Goal: Information Seeking & Learning: Learn about a topic

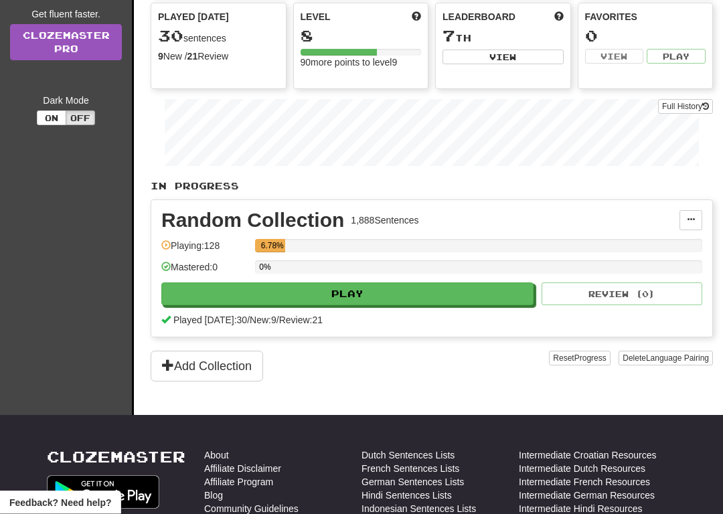
click at [491, 291] on button "Play" at bounding box center [347, 294] width 372 height 23
select select "**"
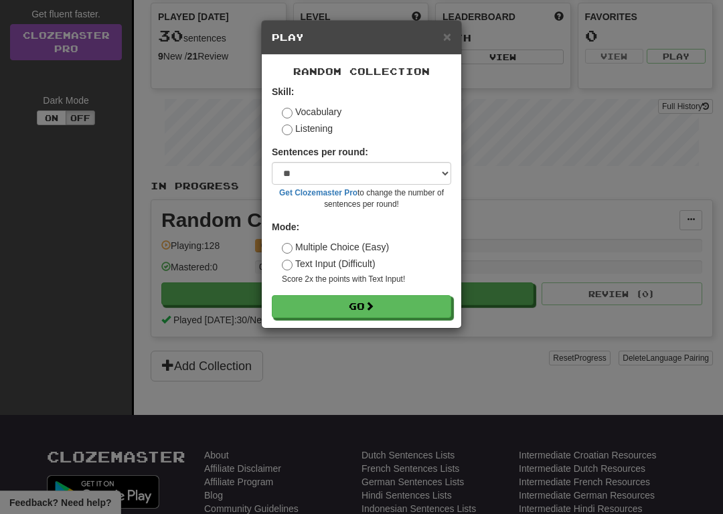
click at [396, 301] on button "Go" at bounding box center [361, 306] width 179 height 23
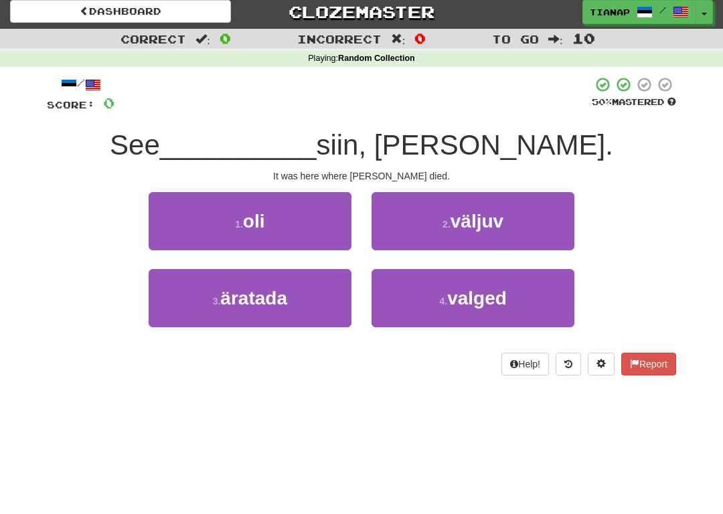
scroll to position [6, 0]
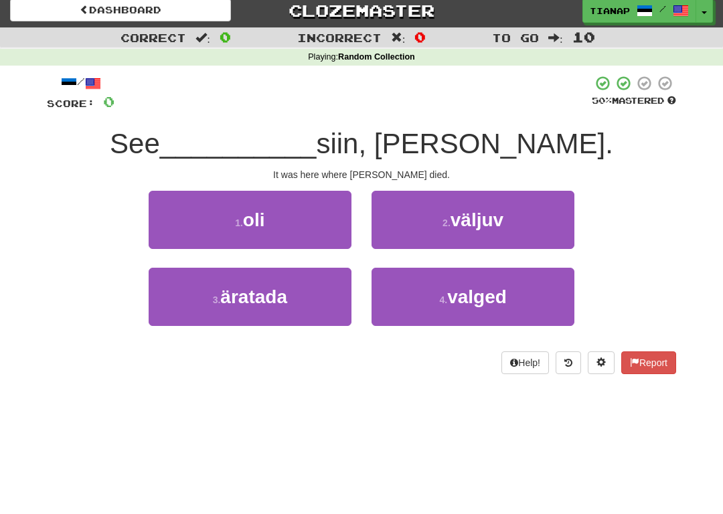
click at [341, 230] on button "1 . oli" at bounding box center [250, 220] width 203 height 58
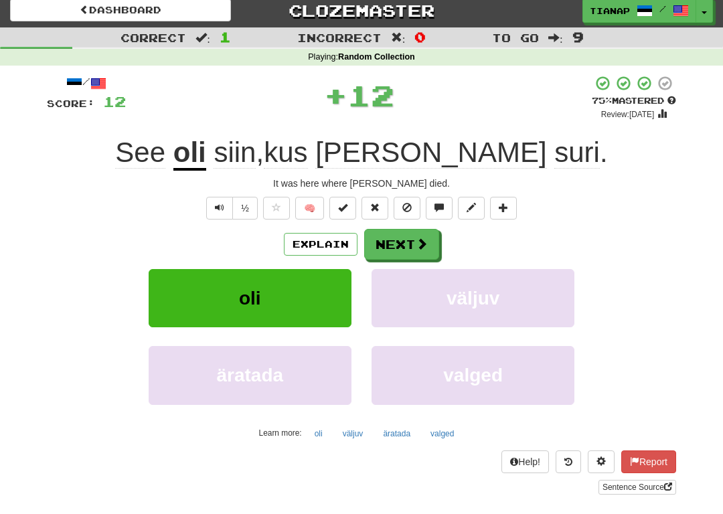
scroll to position [7, 0]
click at [426, 238] on span at bounding box center [422, 244] width 12 height 12
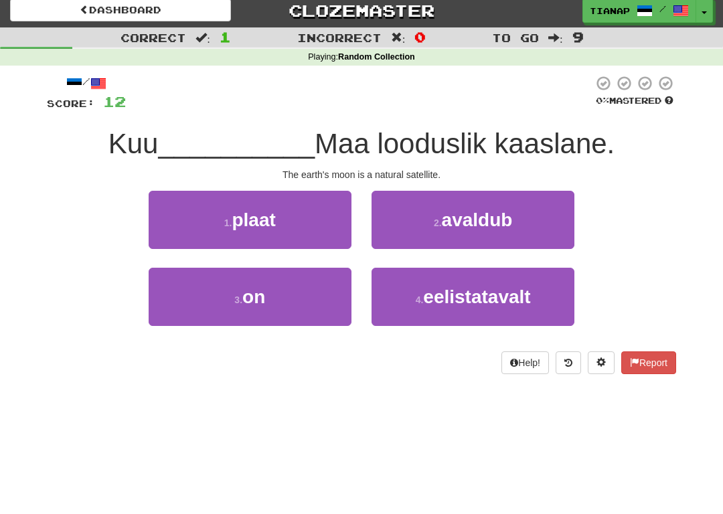
click at [345, 306] on button "3 . on" at bounding box center [250, 297] width 203 height 58
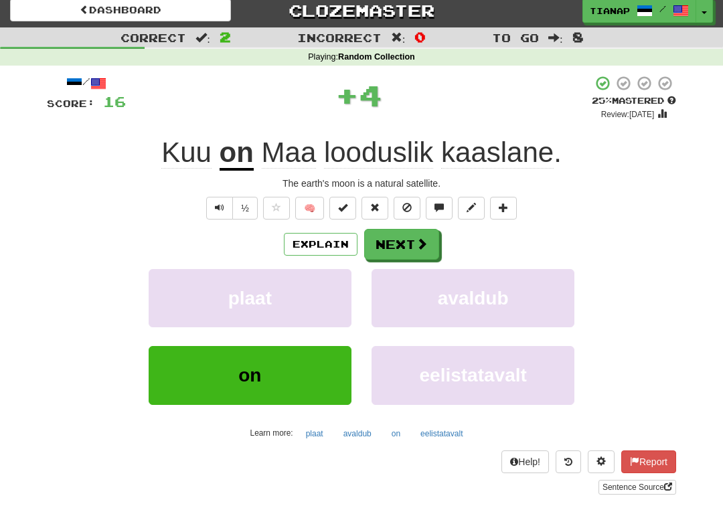
click at [416, 246] on span at bounding box center [422, 244] width 12 height 12
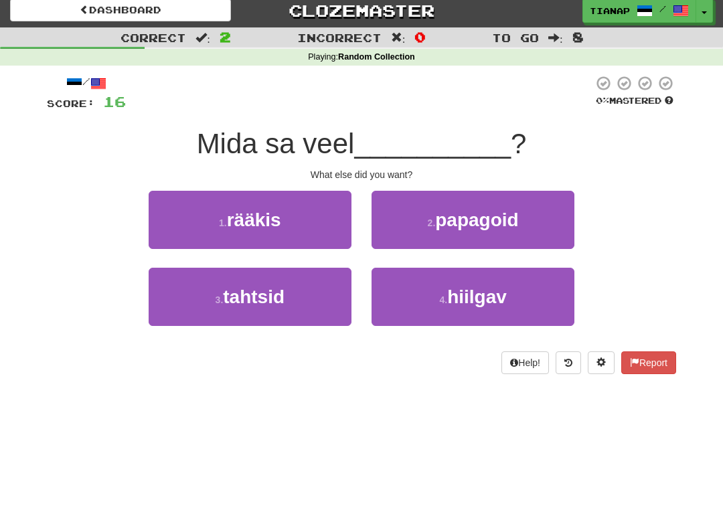
click at [350, 308] on button "3 . tahtsid" at bounding box center [250, 297] width 203 height 58
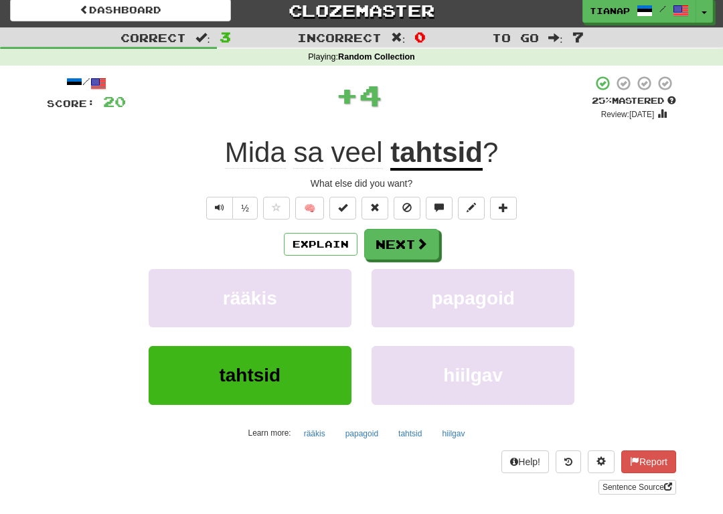
click at [411, 244] on button "Next" at bounding box center [401, 244] width 75 height 31
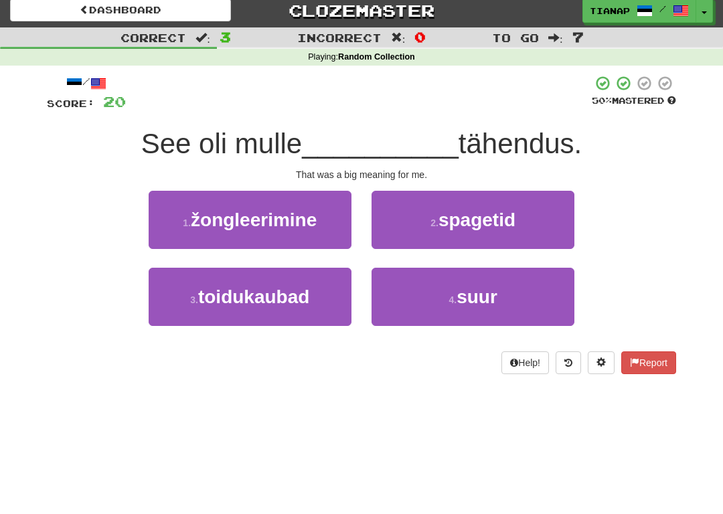
click at [403, 299] on button "4 . suur" at bounding box center [472, 297] width 203 height 58
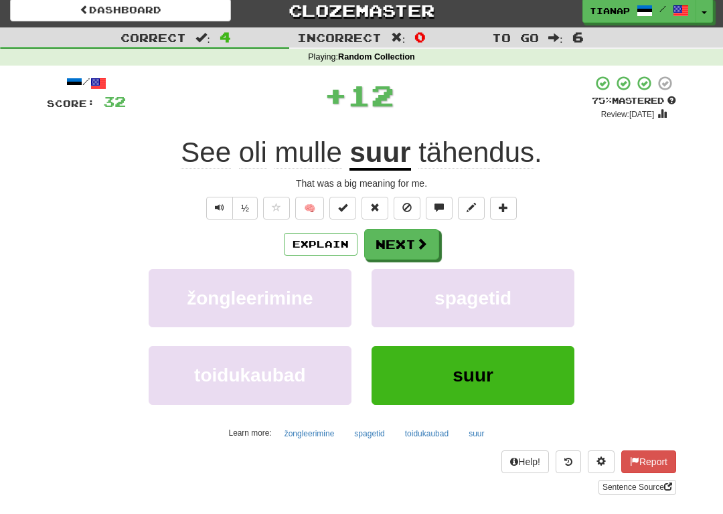
click at [410, 242] on button "Next" at bounding box center [401, 244] width 75 height 31
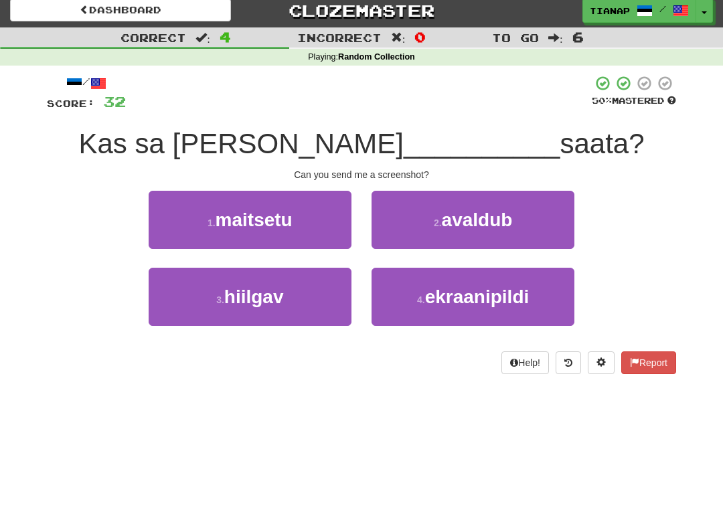
click at [406, 298] on button "4 . ekraanipildi" at bounding box center [472, 297] width 203 height 58
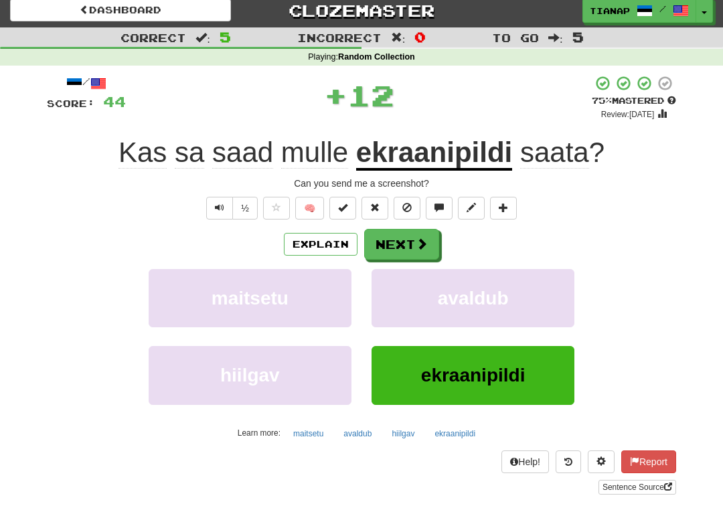
click at [402, 254] on button "Next" at bounding box center [401, 244] width 75 height 31
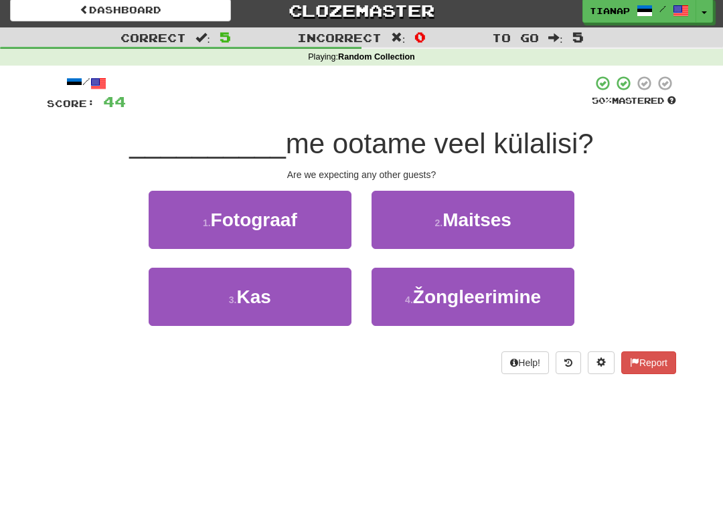
click at [343, 309] on button "3 . Kas" at bounding box center [250, 297] width 203 height 58
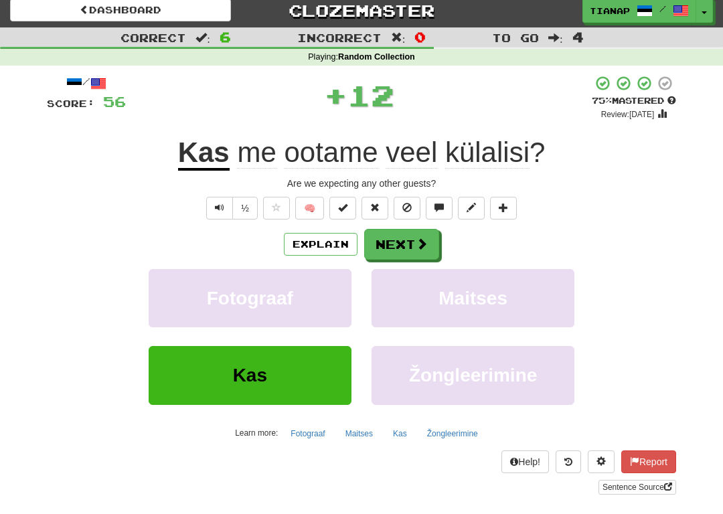
click at [411, 242] on button "Next" at bounding box center [401, 244] width 75 height 31
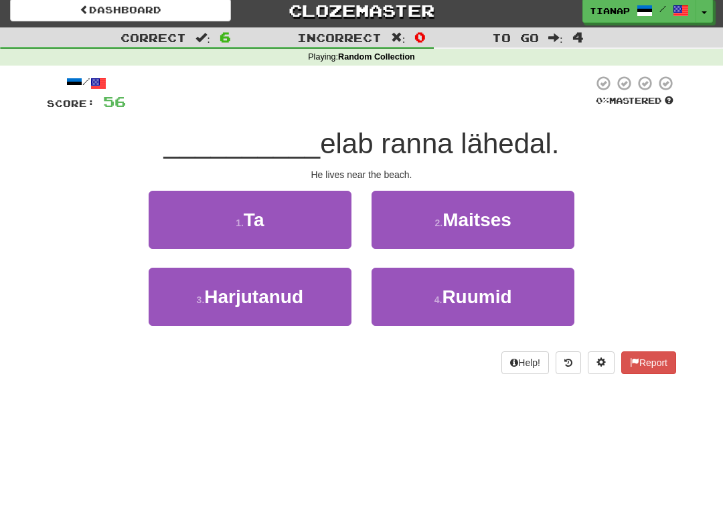
click at [330, 232] on button "1 . Ta" at bounding box center [250, 220] width 203 height 58
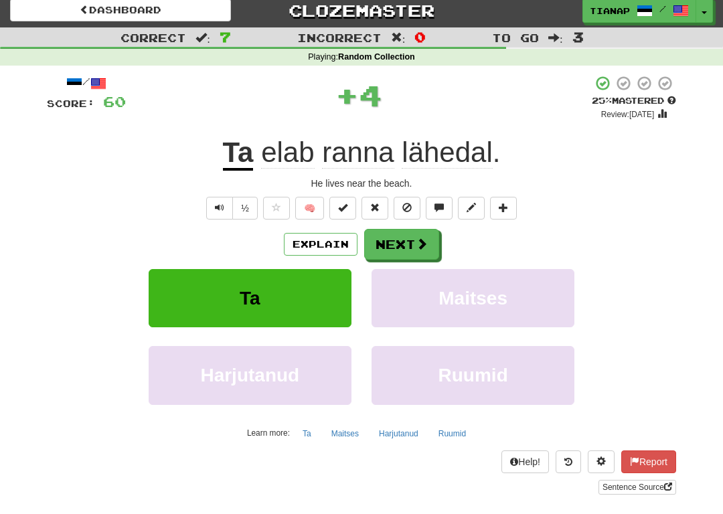
click at [410, 246] on button "Next" at bounding box center [401, 244] width 75 height 31
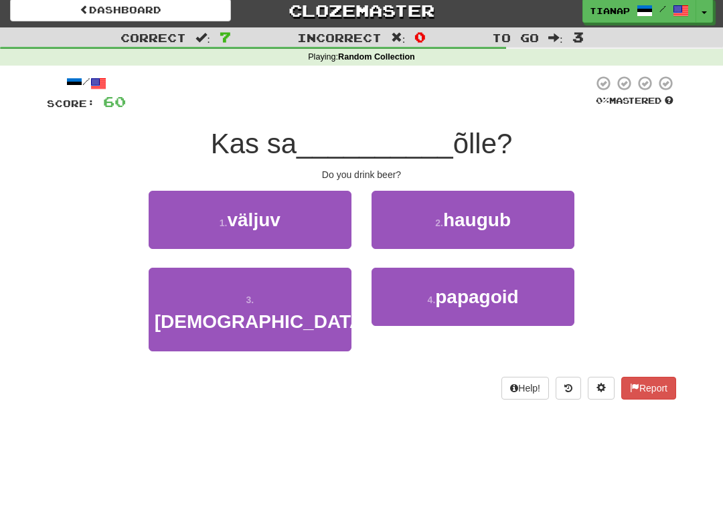
click at [340, 304] on button "3 . jood" at bounding box center [250, 310] width 203 height 84
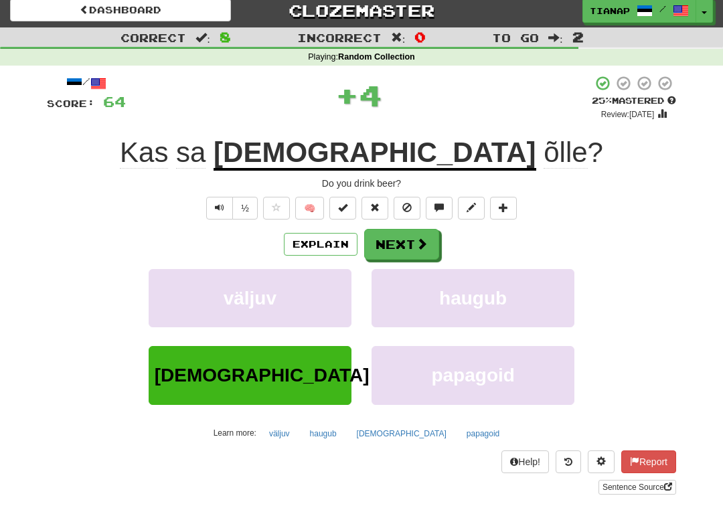
click at [404, 239] on button "Next" at bounding box center [401, 244] width 75 height 31
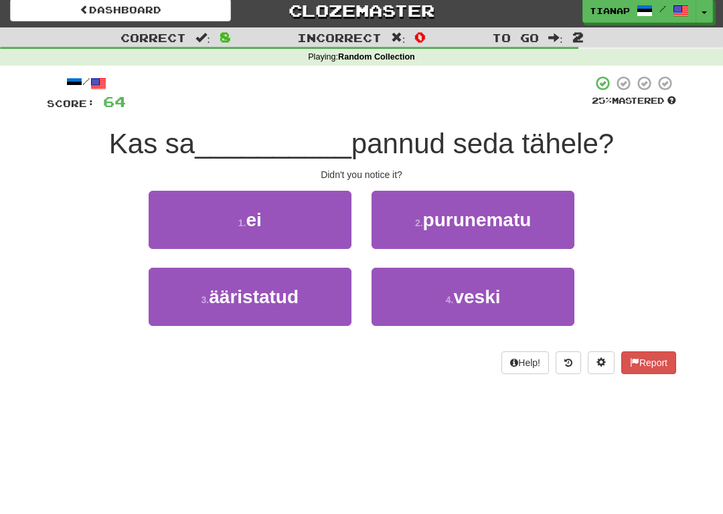
click at [341, 226] on button "1 . ei" at bounding box center [250, 220] width 203 height 58
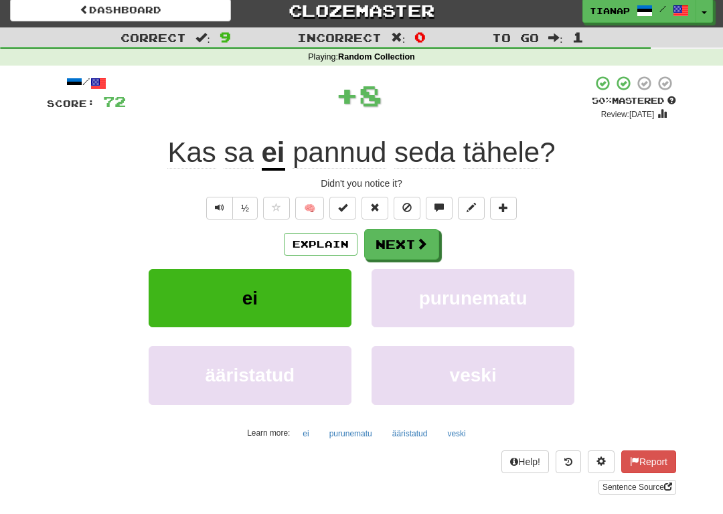
click at [419, 215] on button at bounding box center [406, 208] width 27 height 23
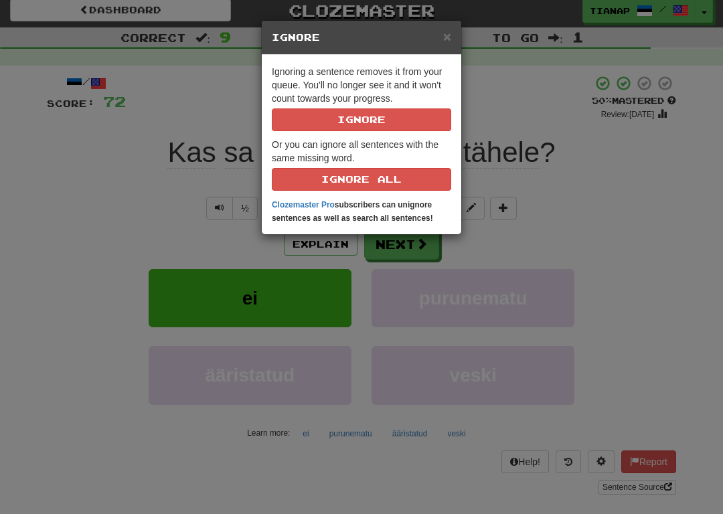
click at [450, 29] on span "×" at bounding box center [447, 36] width 8 height 15
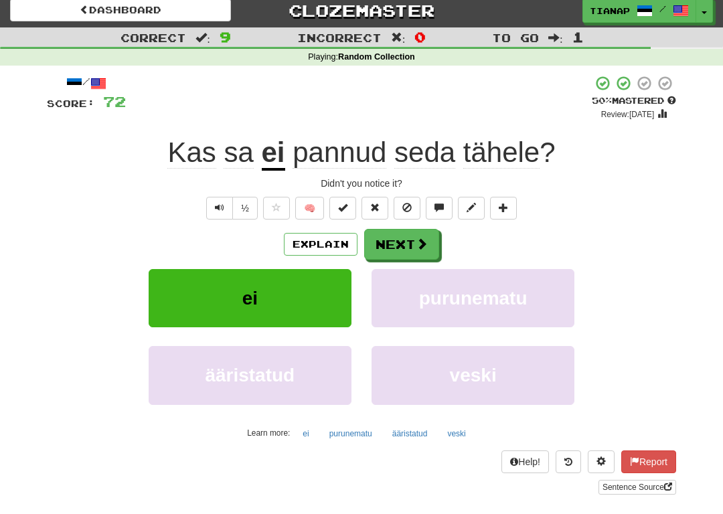
click at [398, 246] on button "Next" at bounding box center [401, 244] width 75 height 31
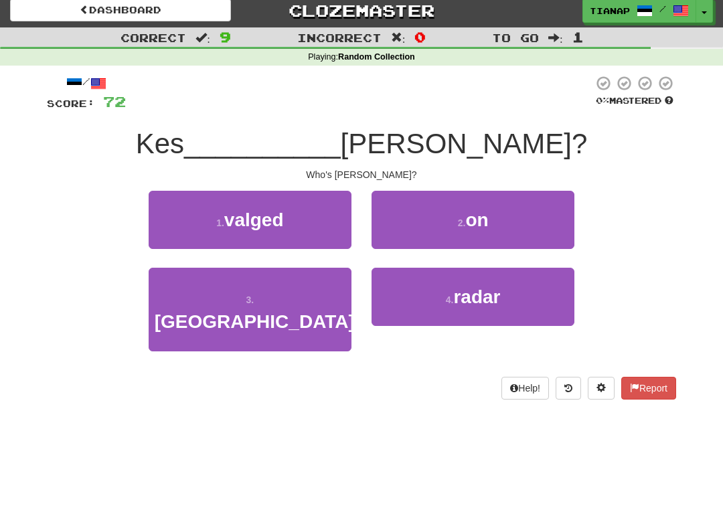
click at [456, 226] on button "2 . on" at bounding box center [472, 220] width 203 height 58
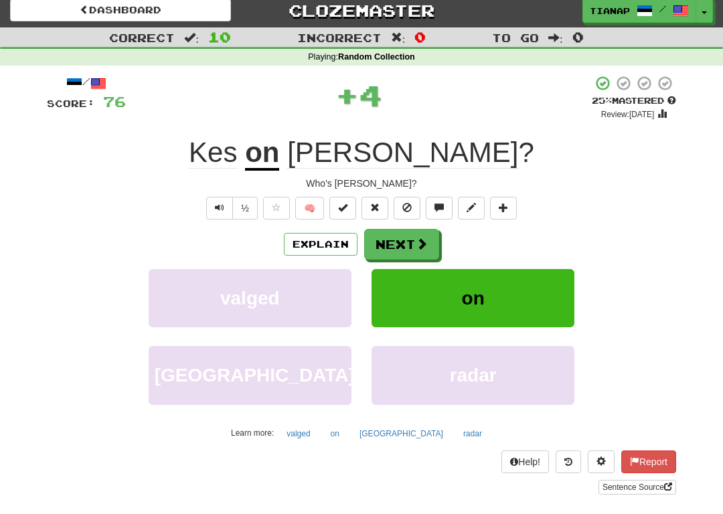
click at [411, 246] on button "Next" at bounding box center [401, 244] width 75 height 31
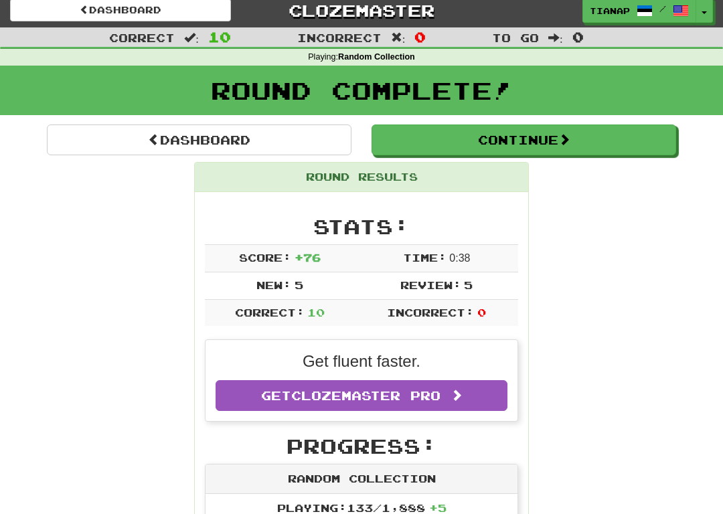
click at [570, 136] on span at bounding box center [564, 139] width 12 height 12
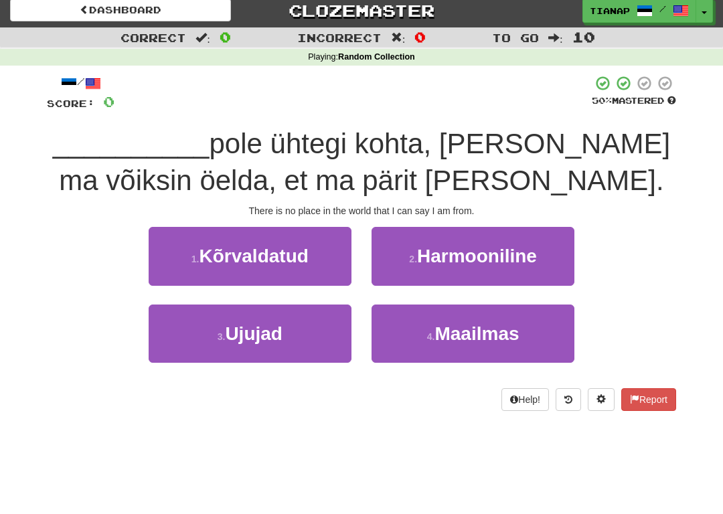
click at [419, 337] on button "4 . Maailmas" at bounding box center [472, 333] width 203 height 58
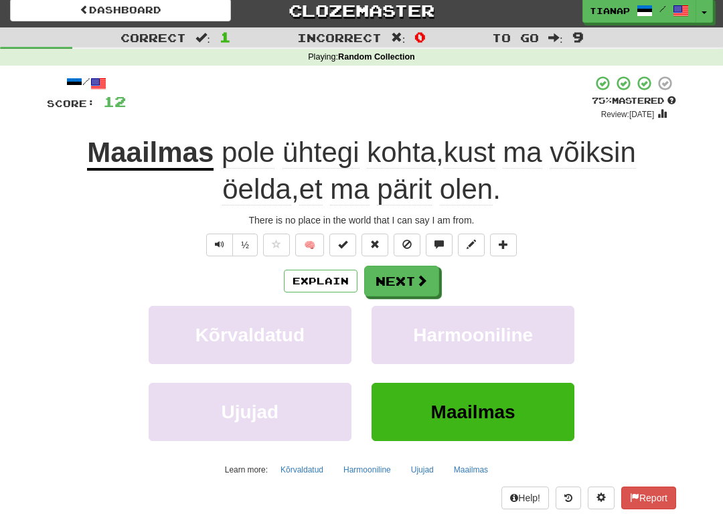
click at [414, 276] on button "Next" at bounding box center [401, 281] width 75 height 31
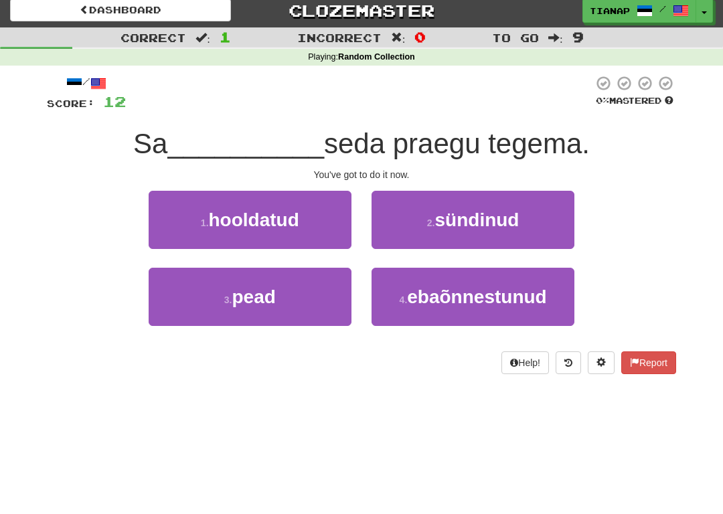
click at [331, 311] on button "3 . pead" at bounding box center [250, 297] width 203 height 58
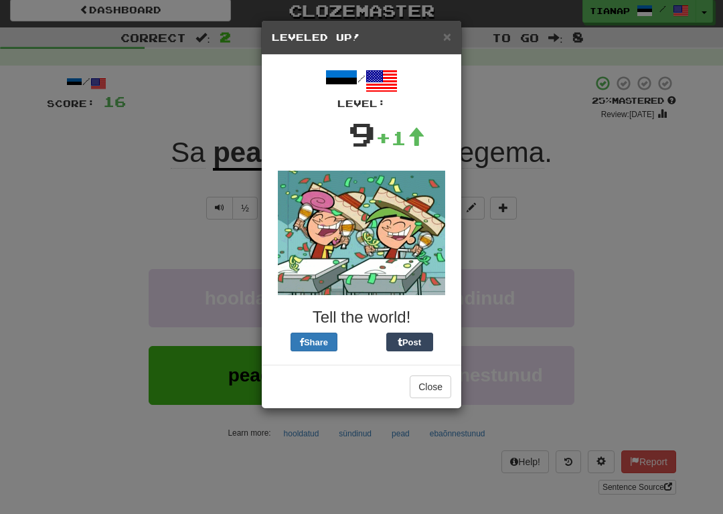
click at [437, 378] on button "Close" at bounding box center [430, 386] width 41 height 23
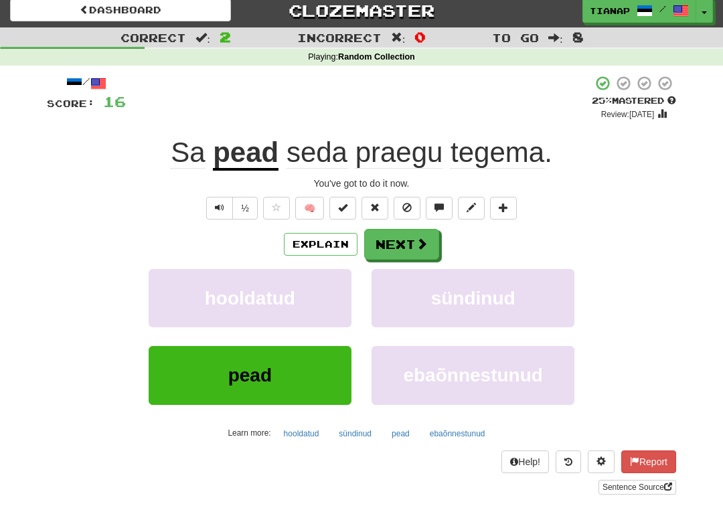
click at [417, 245] on span at bounding box center [422, 244] width 12 height 12
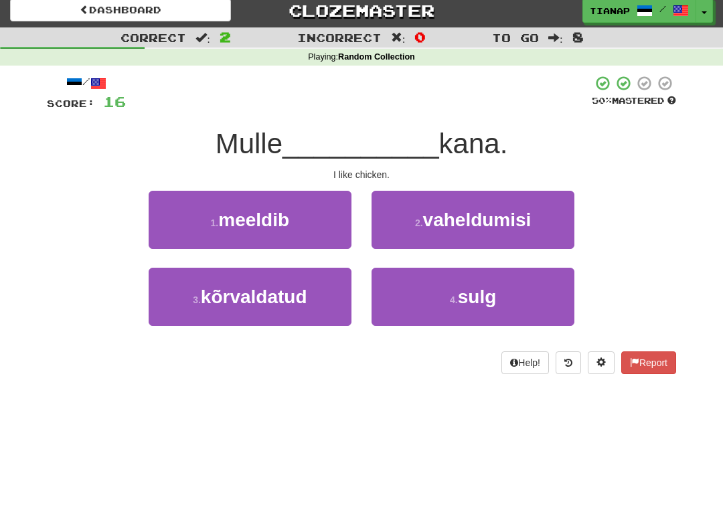
click at [327, 222] on button "1 . meeldib" at bounding box center [250, 220] width 203 height 58
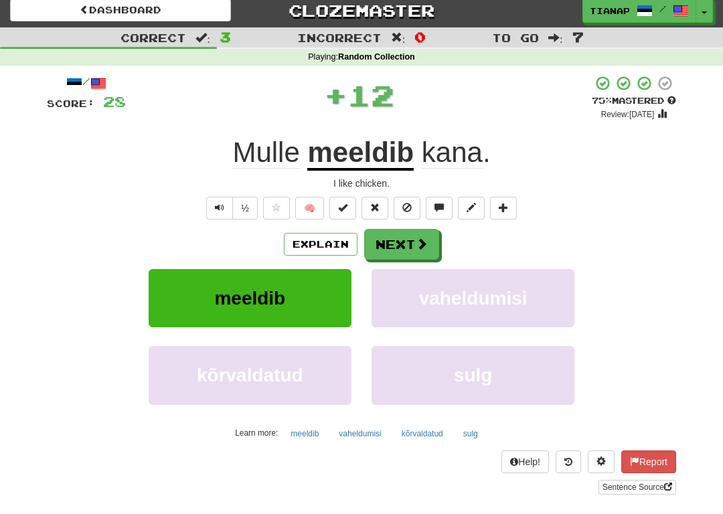
click at [404, 248] on button "Next" at bounding box center [401, 244] width 75 height 31
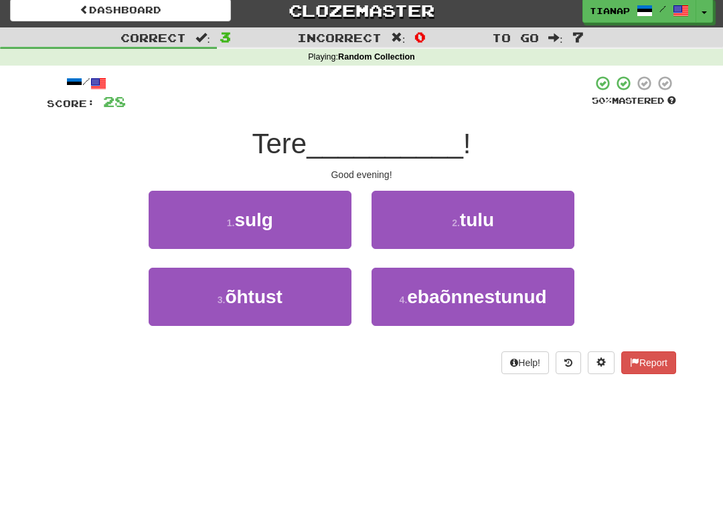
click at [331, 313] on button "3 . õhtust" at bounding box center [250, 297] width 203 height 58
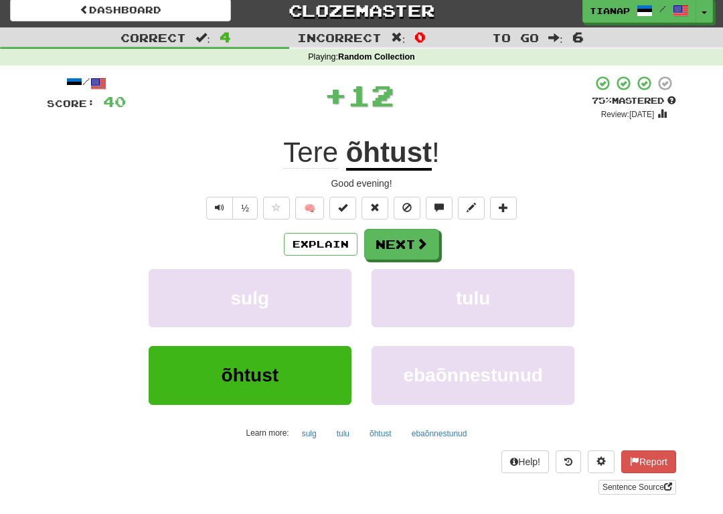
click at [410, 239] on button "Next" at bounding box center [401, 244] width 75 height 31
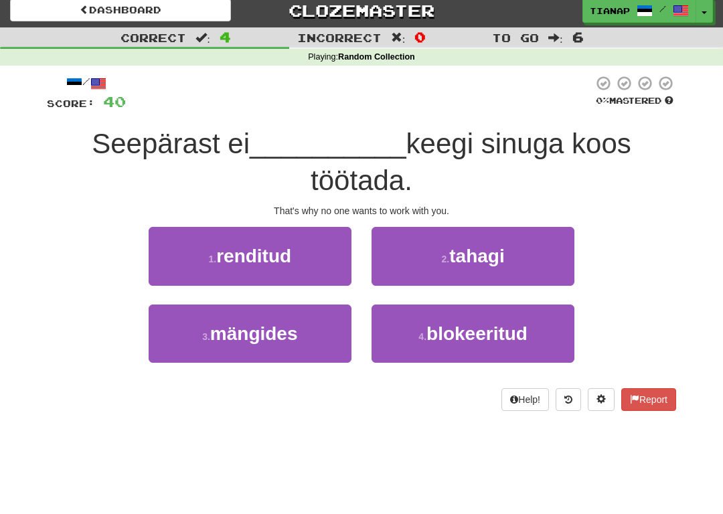
click at [426, 260] on button "2 . tahagi" at bounding box center [472, 256] width 203 height 58
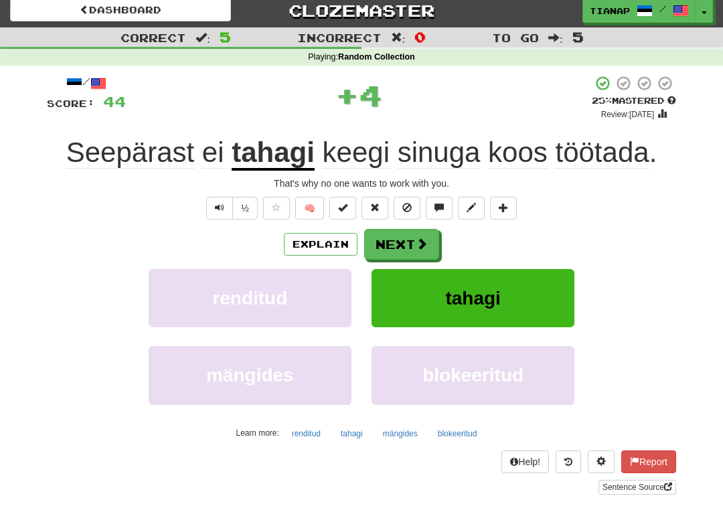
click at [408, 241] on button "Next" at bounding box center [401, 244] width 75 height 31
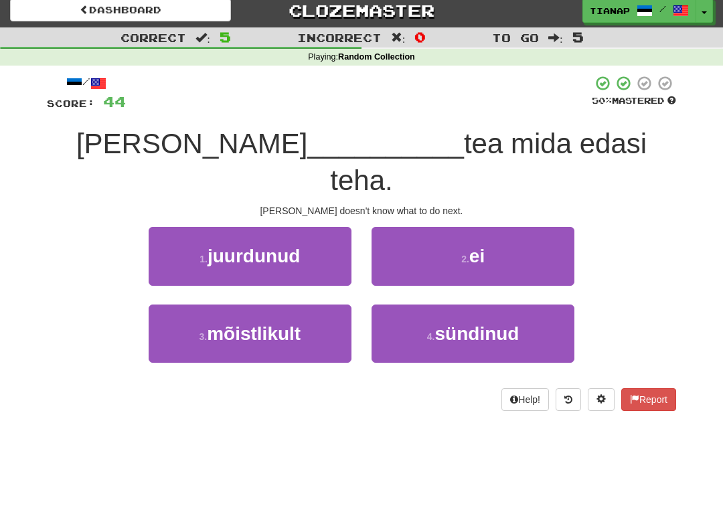
click at [446, 227] on button "2 . ei" at bounding box center [472, 256] width 203 height 58
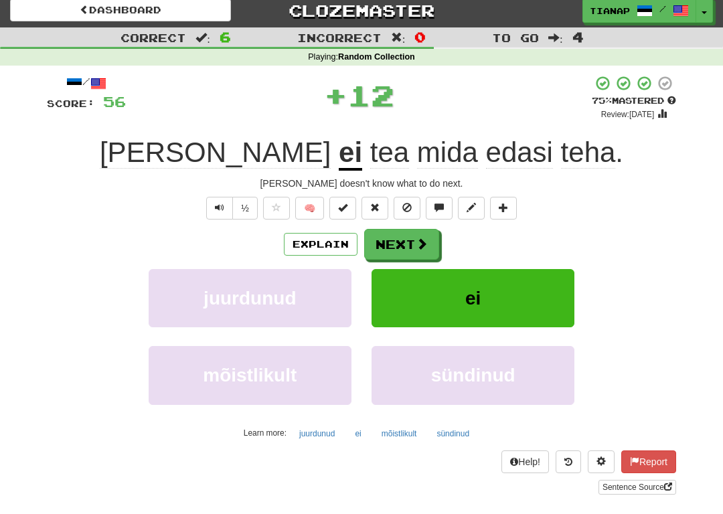
click at [408, 242] on button "Next" at bounding box center [401, 244] width 75 height 31
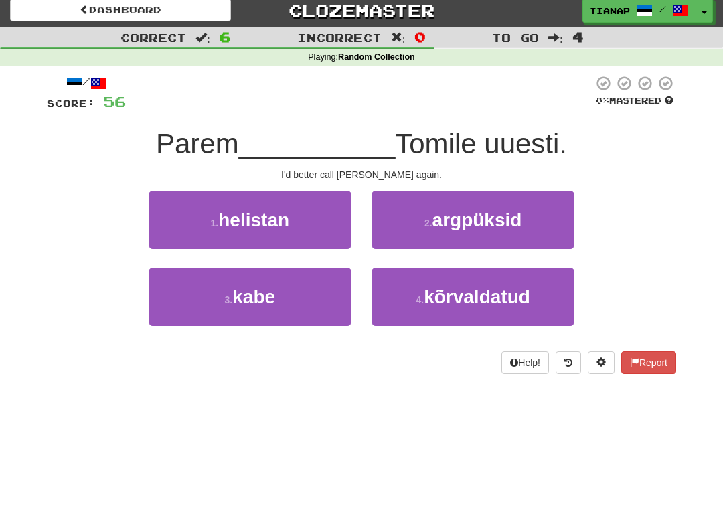
click at [348, 245] on button "1 . helistan" at bounding box center [250, 220] width 203 height 58
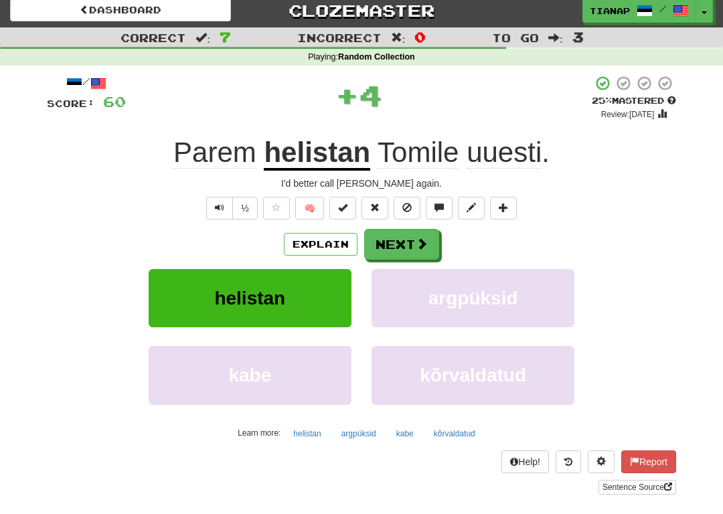
click at [406, 238] on button "Next" at bounding box center [401, 244] width 75 height 31
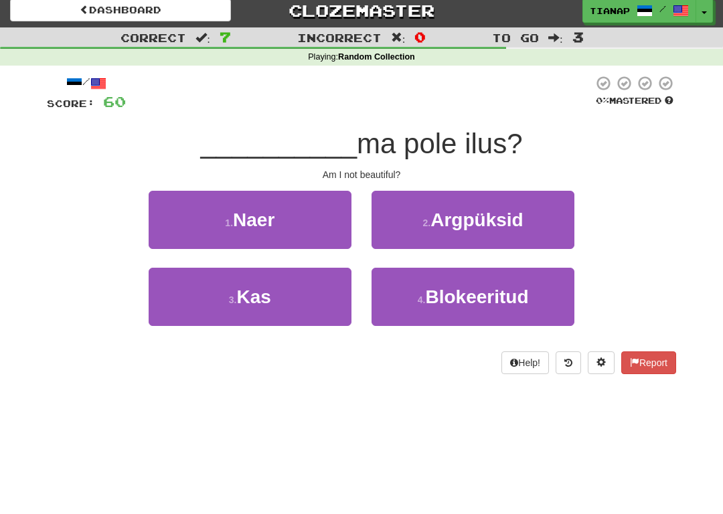
click at [345, 310] on button "3 . Kas" at bounding box center [250, 297] width 203 height 58
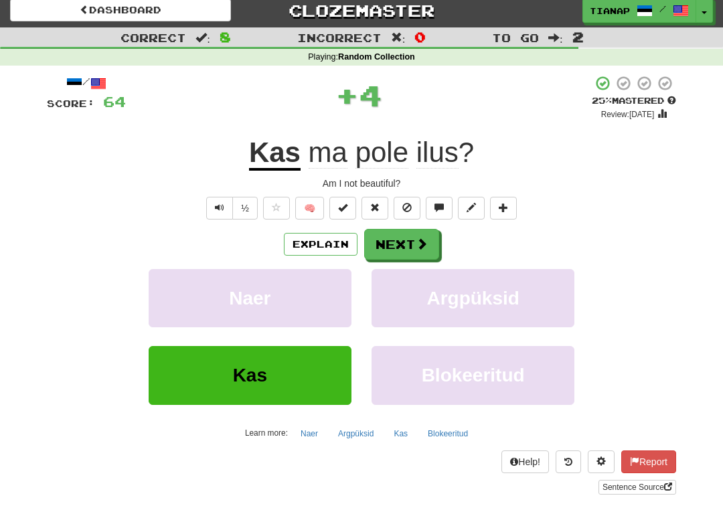
click at [410, 241] on button "Next" at bounding box center [401, 244] width 75 height 31
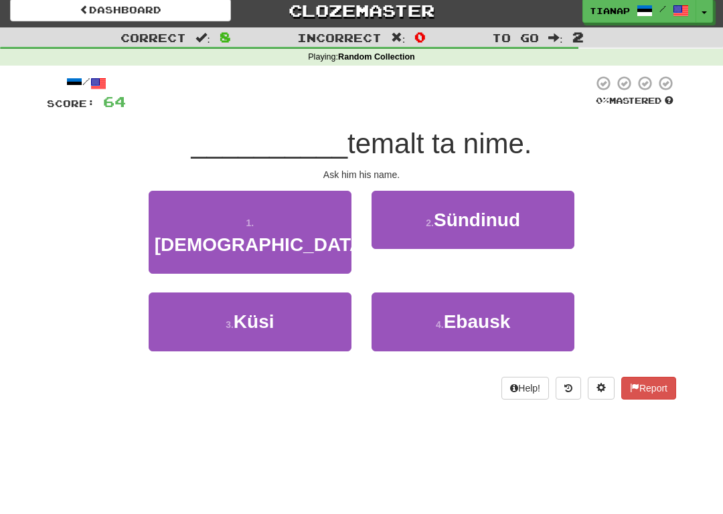
click at [339, 304] on button "3 . Küsi" at bounding box center [250, 321] width 203 height 58
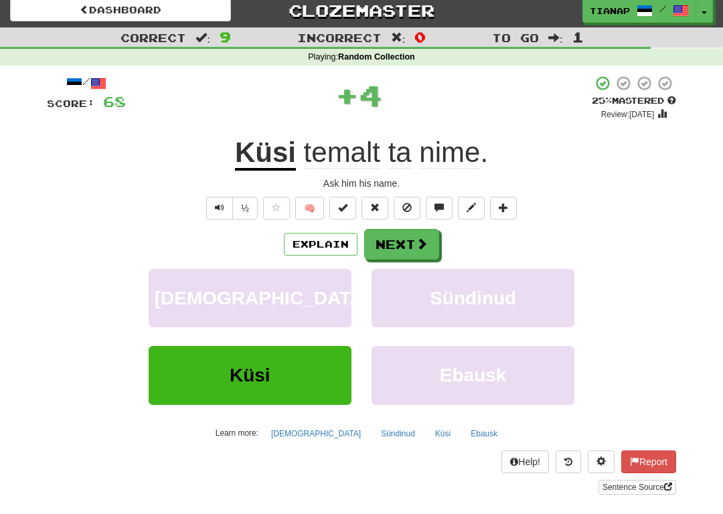
click at [412, 240] on button "Next" at bounding box center [401, 244] width 75 height 31
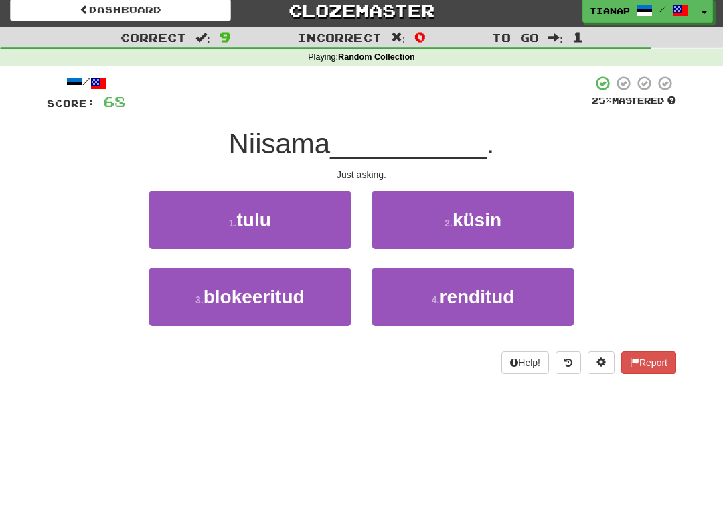
click at [434, 227] on button "2 . küsin" at bounding box center [472, 220] width 203 height 58
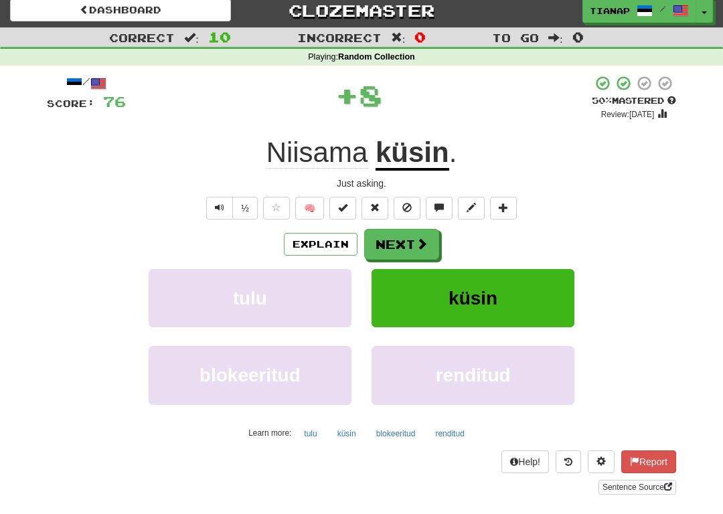
click at [412, 246] on button "Next" at bounding box center [401, 244] width 75 height 31
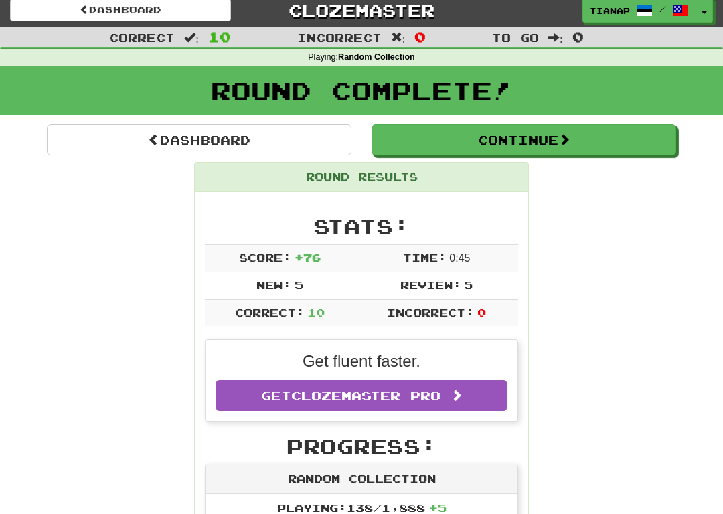
click at [567, 142] on span at bounding box center [564, 139] width 12 height 12
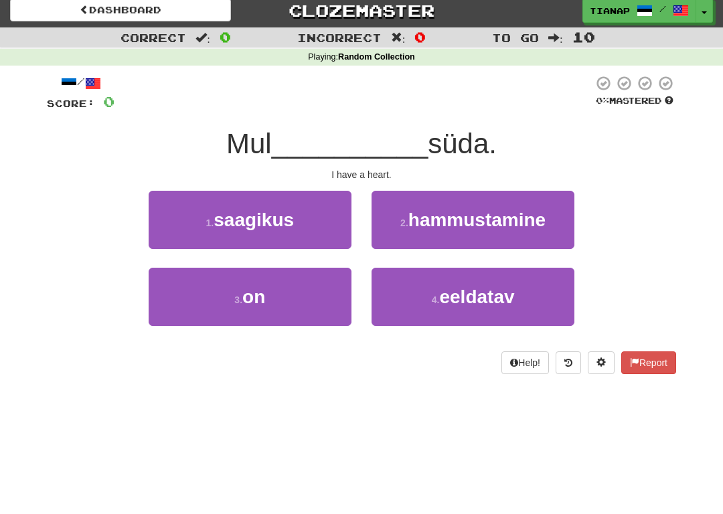
click at [340, 300] on button "3 . on" at bounding box center [250, 297] width 203 height 58
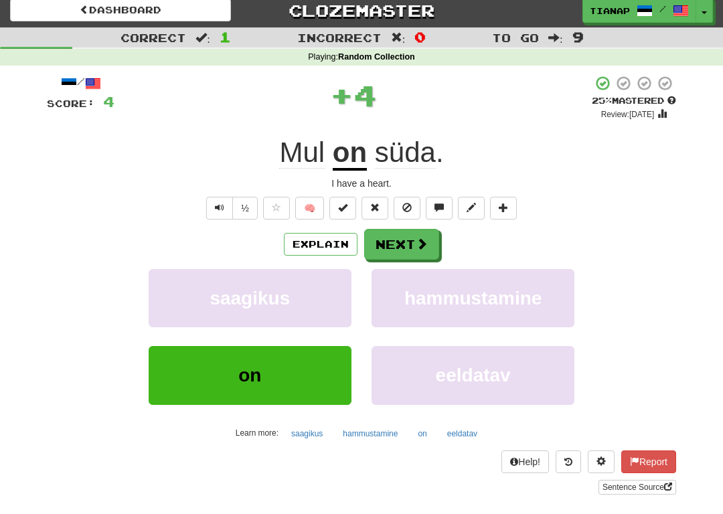
click at [411, 248] on button "Next" at bounding box center [401, 244] width 75 height 31
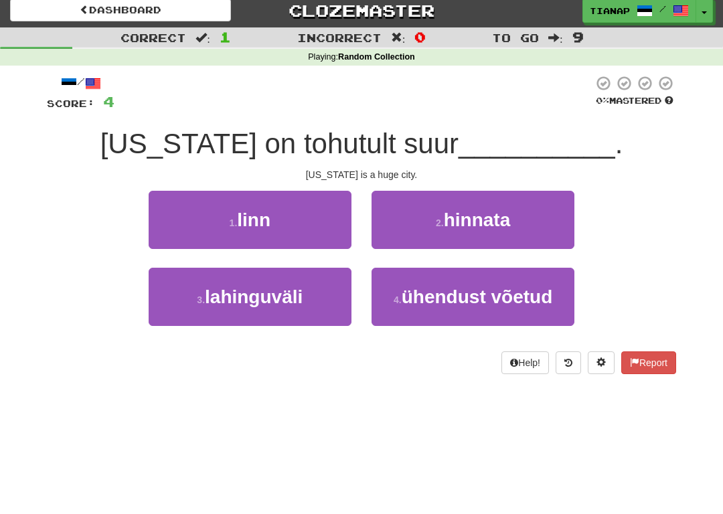
click at [343, 230] on button "1 . linn" at bounding box center [250, 220] width 203 height 58
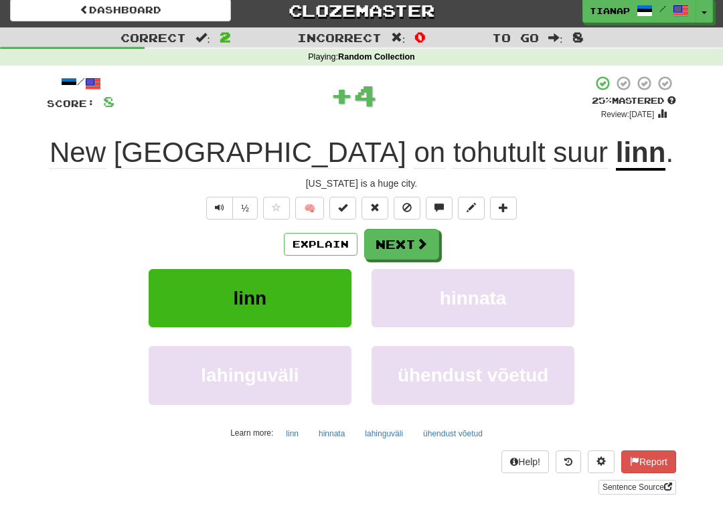
click at [408, 248] on button "Next" at bounding box center [401, 244] width 75 height 31
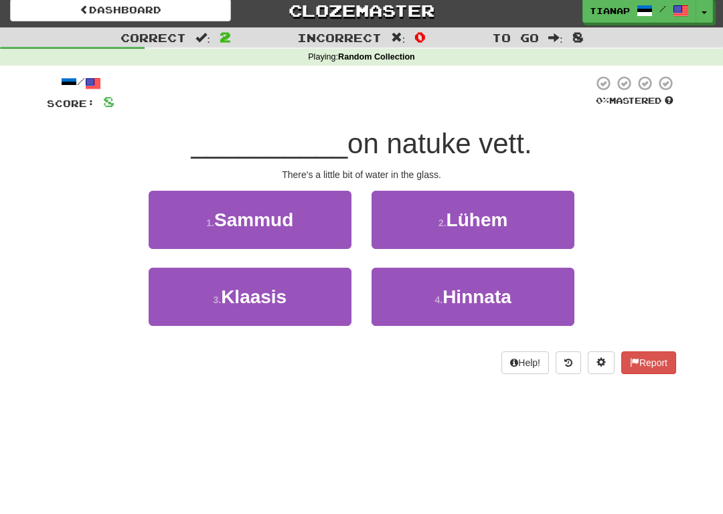
click at [333, 307] on button "3 . Klaasis" at bounding box center [250, 297] width 203 height 58
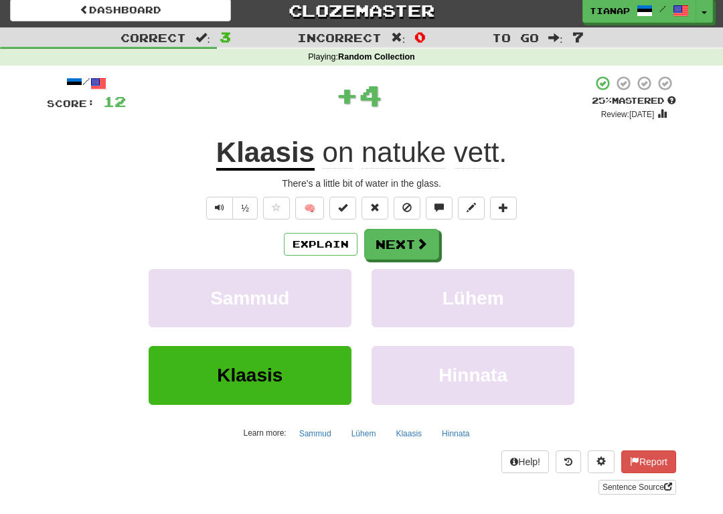
click at [396, 248] on button "Next" at bounding box center [401, 244] width 75 height 31
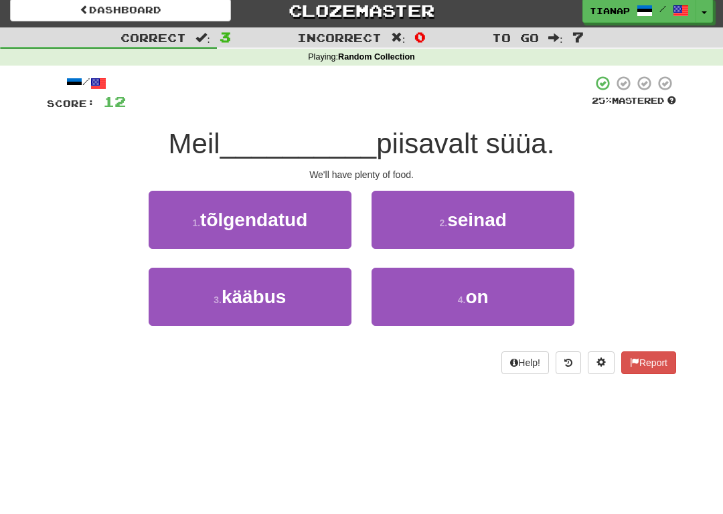
click at [412, 300] on button "4 . on" at bounding box center [472, 297] width 203 height 58
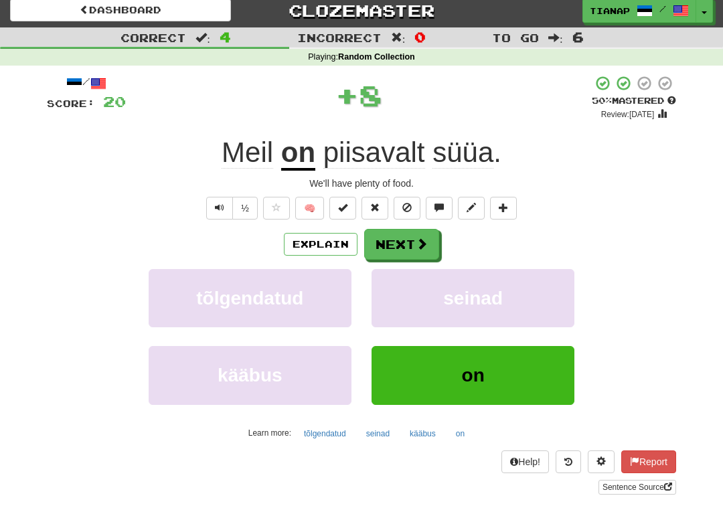
click at [417, 242] on span at bounding box center [422, 244] width 12 height 12
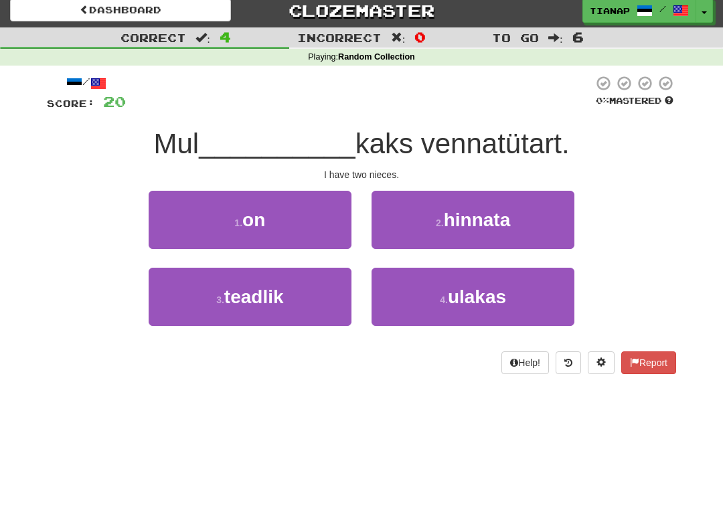
click at [337, 234] on button "1 . on" at bounding box center [250, 220] width 203 height 58
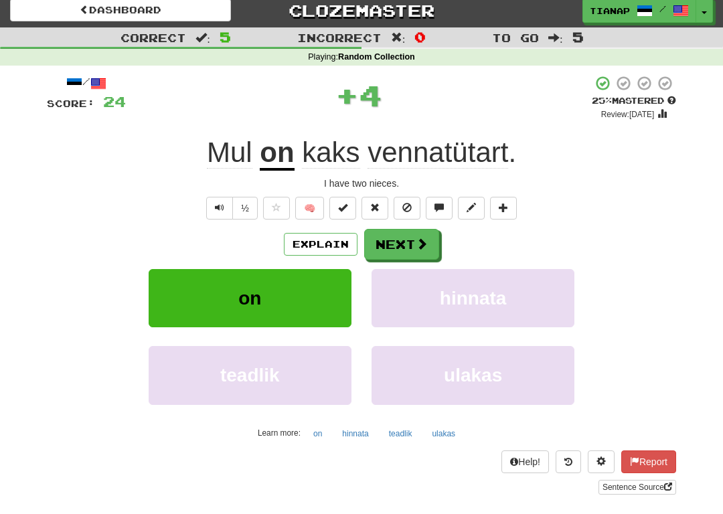
click at [406, 245] on button "Next" at bounding box center [401, 244] width 75 height 31
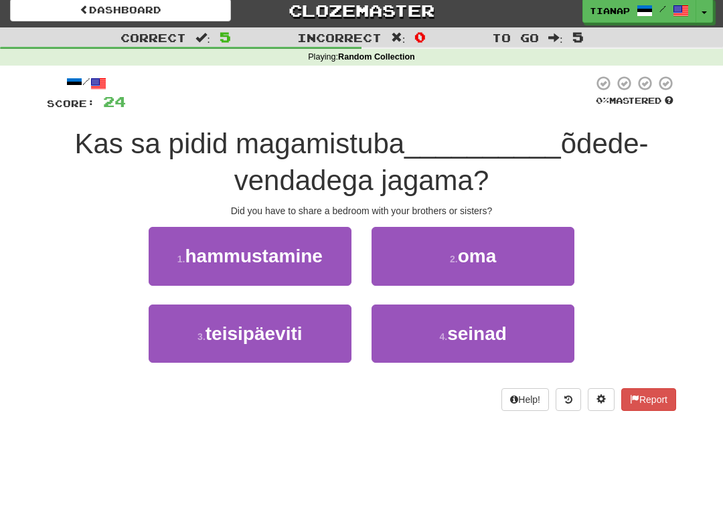
click at [419, 263] on button "2 . oma" at bounding box center [472, 256] width 203 height 58
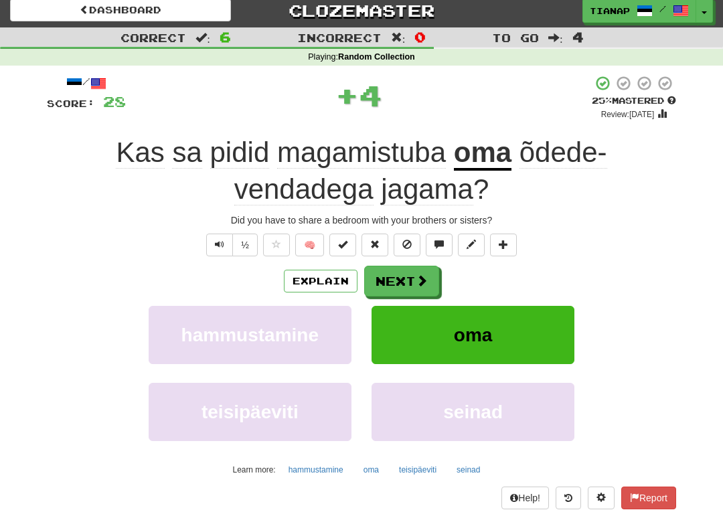
click at [399, 284] on button "Next" at bounding box center [401, 281] width 75 height 31
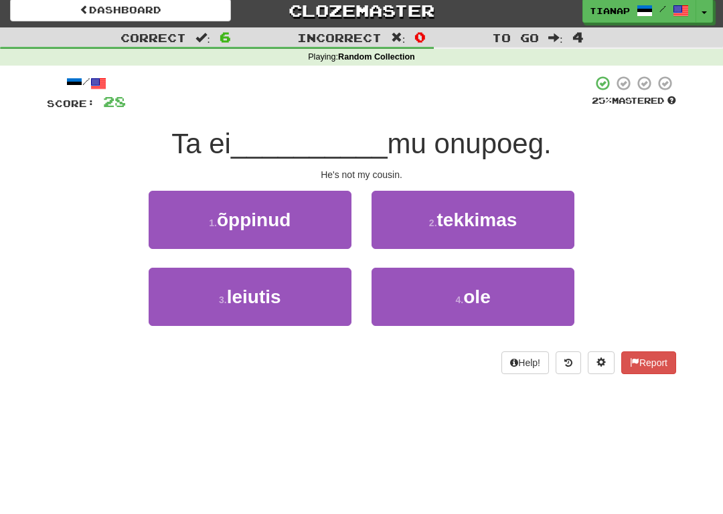
click at [416, 304] on button "4 . ole" at bounding box center [472, 297] width 203 height 58
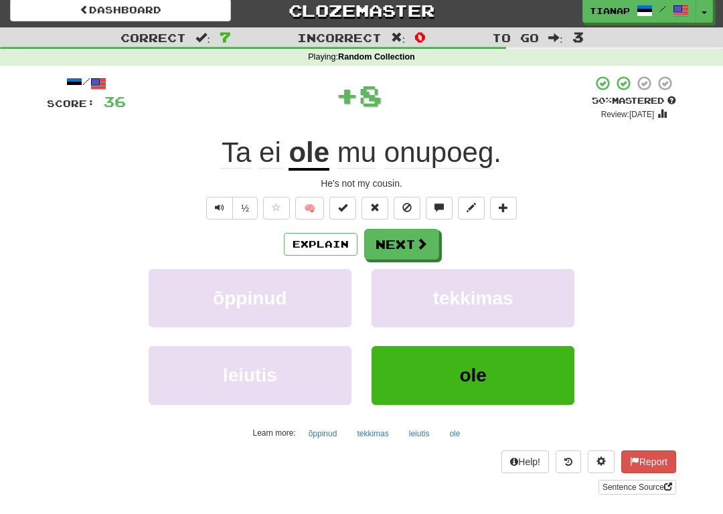
click at [419, 238] on span at bounding box center [422, 244] width 12 height 12
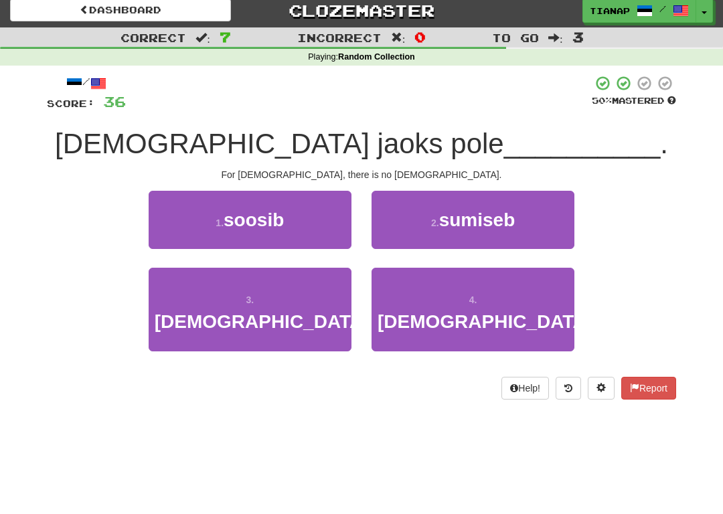
click at [333, 309] on button "3 . jumalat" at bounding box center [250, 310] width 203 height 84
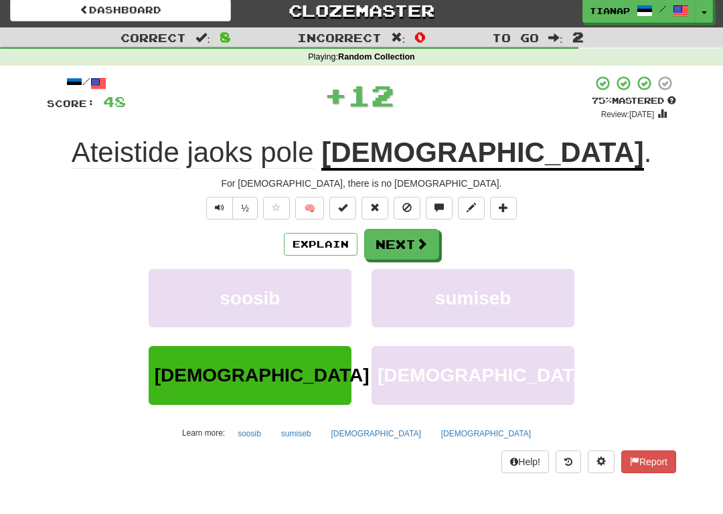
click at [420, 247] on span at bounding box center [422, 244] width 12 height 12
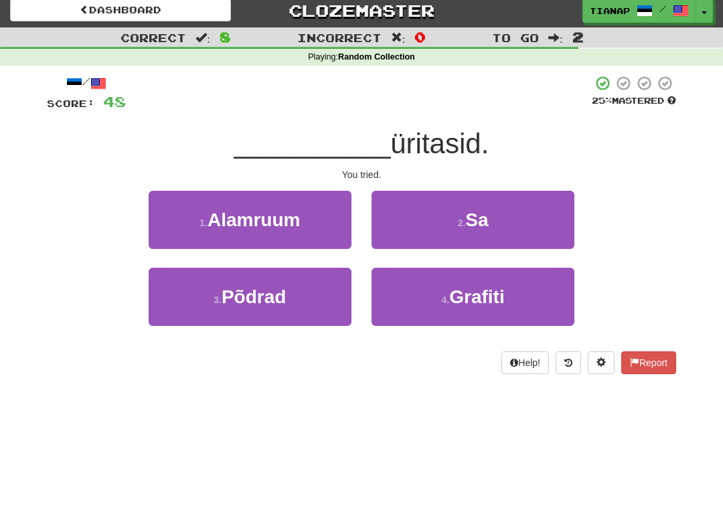
click at [436, 229] on button "2 . Sa" at bounding box center [472, 220] width 203 height 58
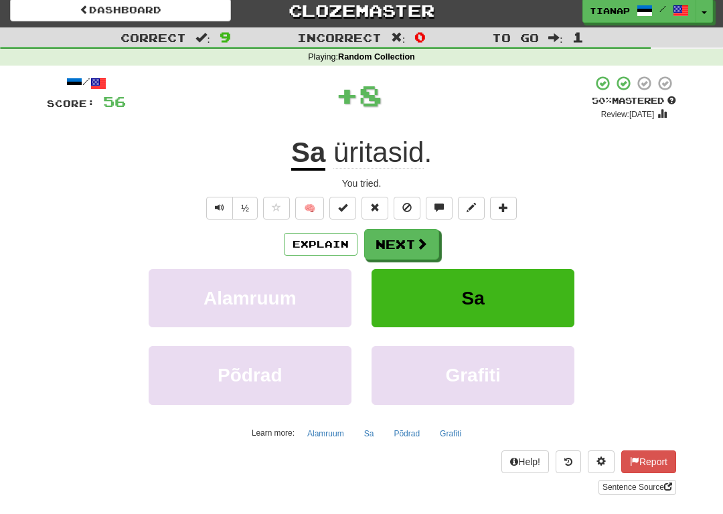
click at [408, 234] on button "Next" at bounding box center [401, 244] width 75 height 31
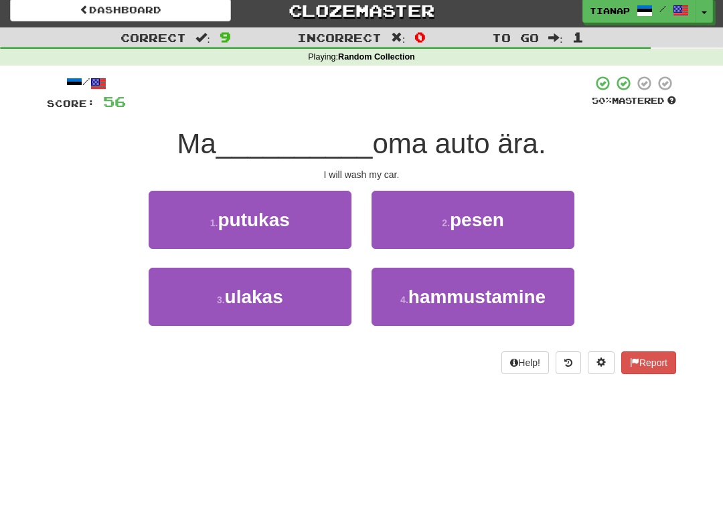
click at [419, 242] on button "2 . pesen" at bounding box center [472, 220] width 203 height 58
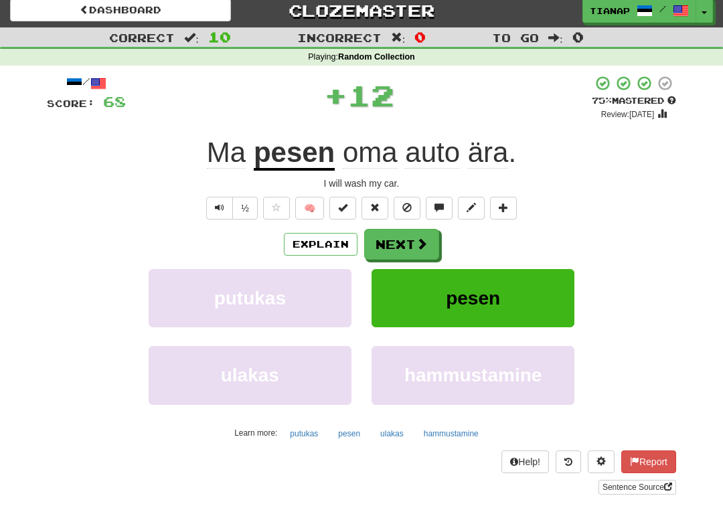
click at [410, 238] on button "Next" at bounding box center [401, 244] width 75 height 31
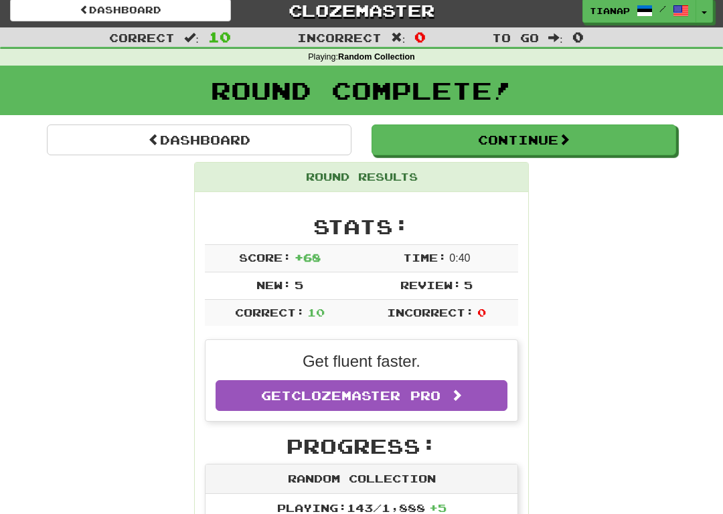
click at [567, 141] on span at bounding box center [564, 139] width 12 height 12
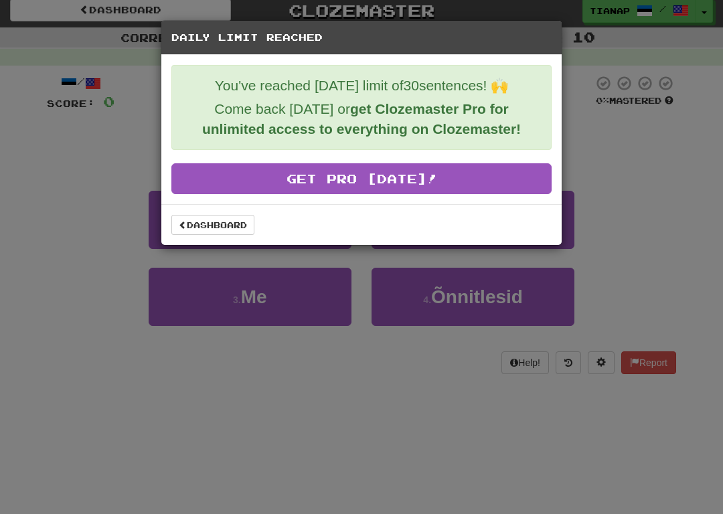
click at [252, 217] on link "Dashboard" at bounding box center [212, 225] width 83 height 20
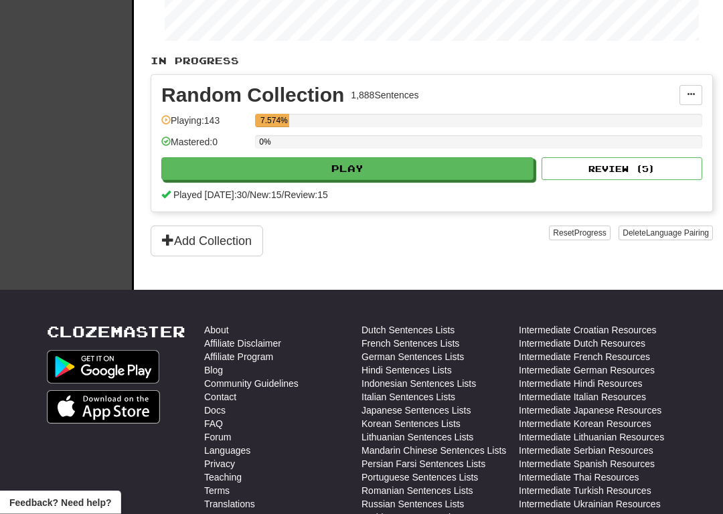
scroll to position [258, 0]
click at [584, 169] on button "Review ( 5 )" at bounding box center [621, 168] width 161 height 23
select select "**"
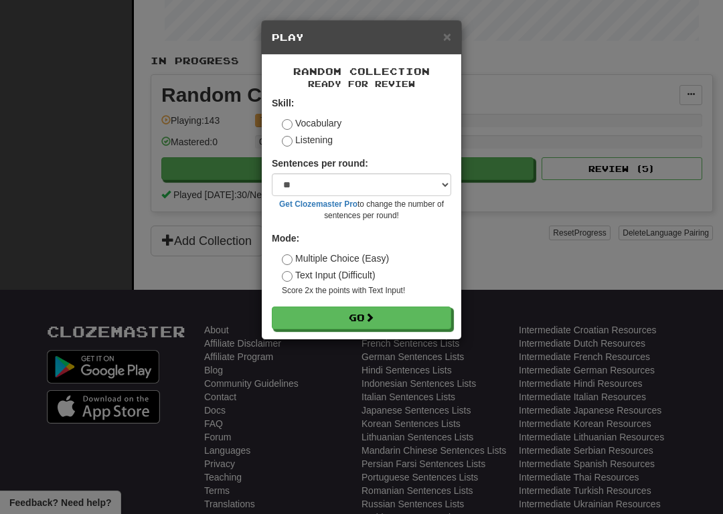
click at [357, 321] on button "Go" at bounding box center [361, 318] width 179 height 23
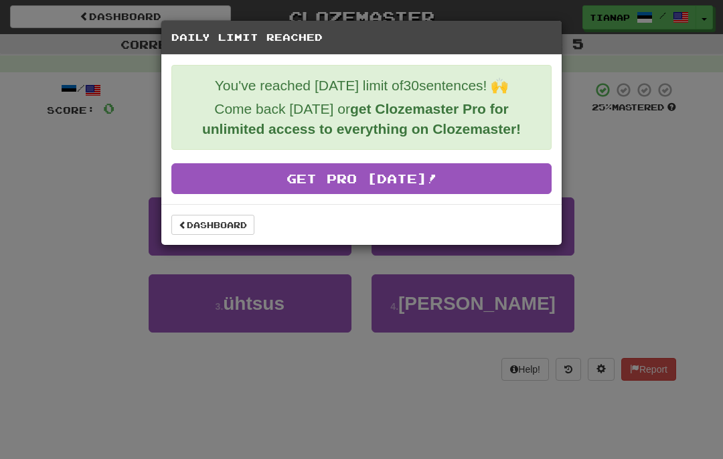
click at [239, 226] on link "Dashboard" at bounding box center [212, 225] width 83 height 20
